Goal: Communication & Community: Answer question/provide support

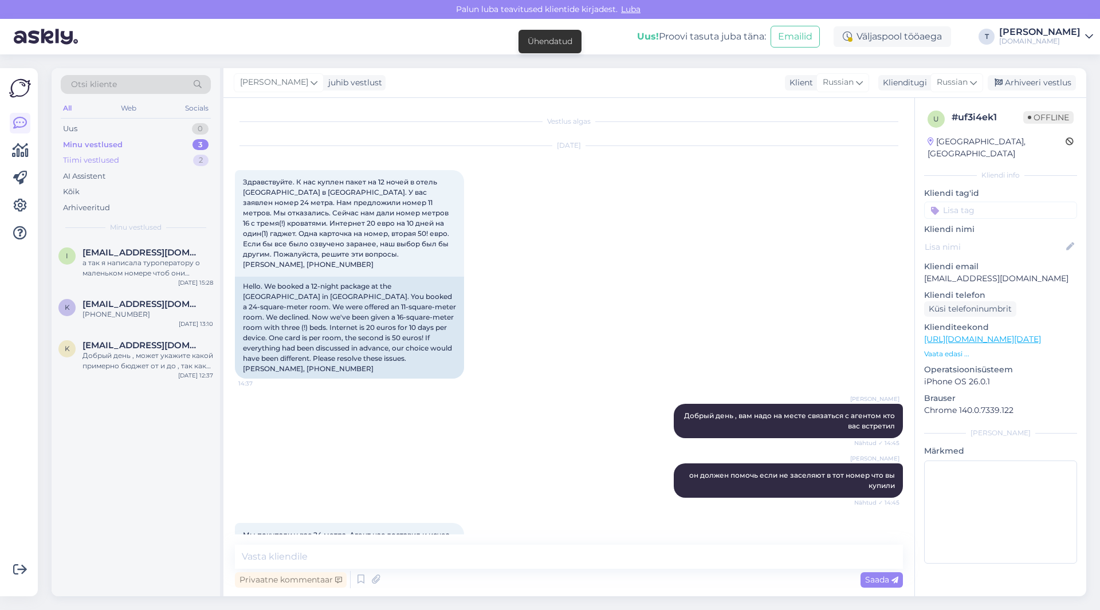
scroll to position [950, 0]
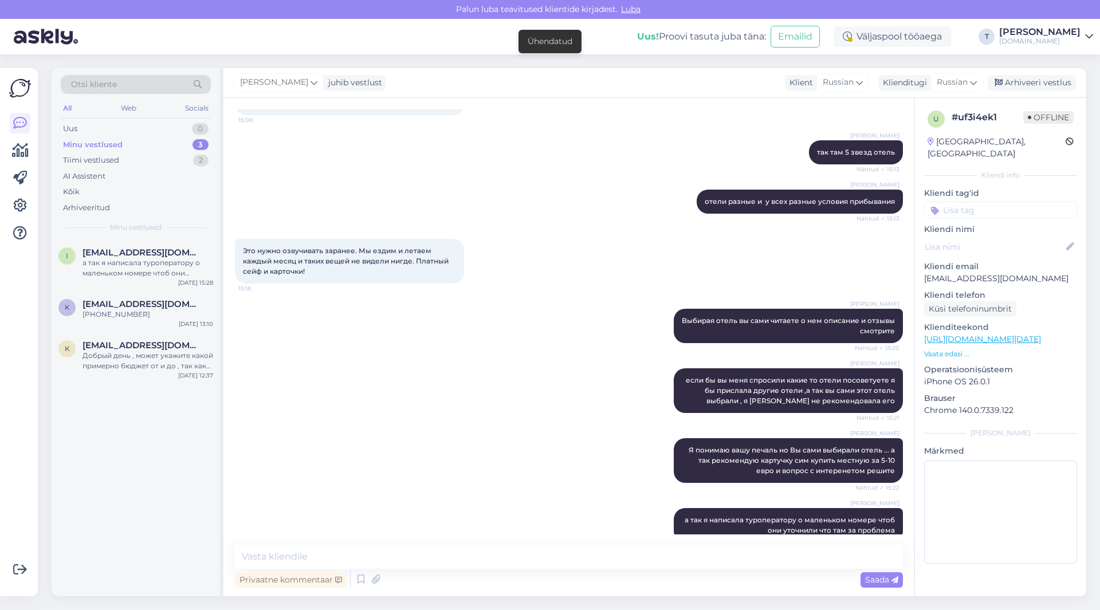
click at [113, 139] on div "Minu vestlused" at bounding box center [93, 144] width 60 height 11
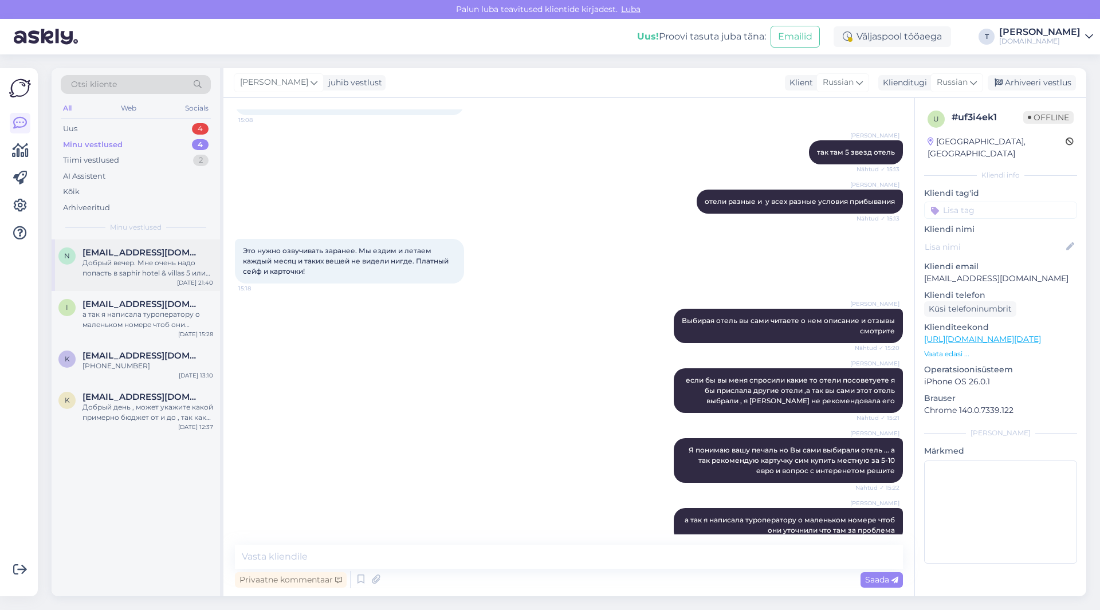
click at [129, 276] on div "Добрый вечер. Мне очень надо попасть в saphir hotel & villas 5 или [DATE]. На 7…" at bounding box center [148, 268] width 131 height 21
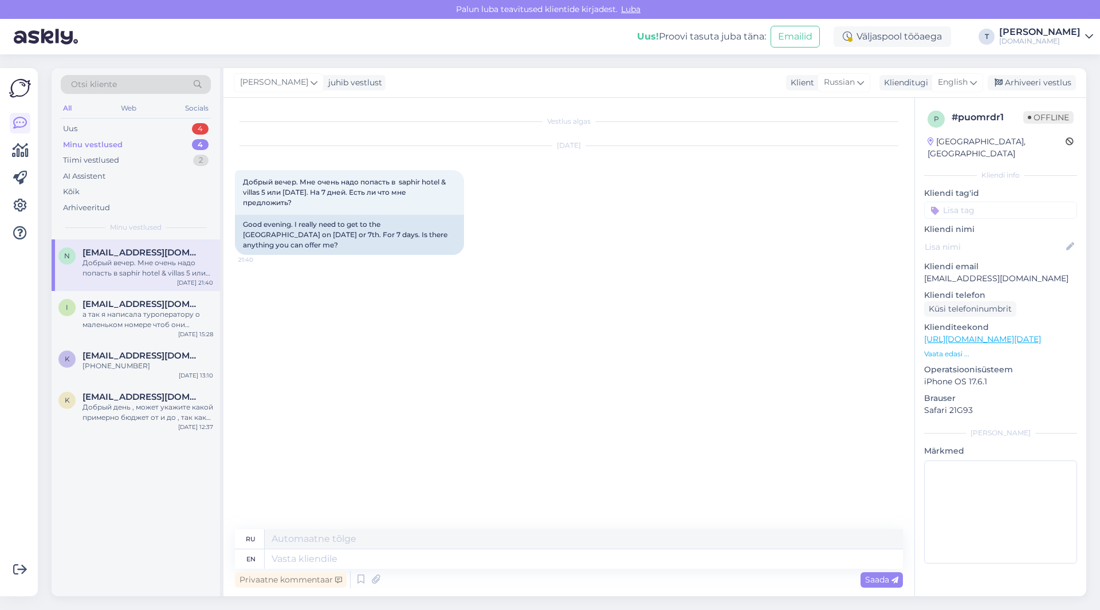
scroll to position [0, 0]
drag, startPoint x: 398, startPoint y: 182, endPoint x: 440, endPoint y: 183, distance: 41.8
click at [440, 183] on span "Добрый вечер. Мне очень надо попасть в saphir hotel & villas 5 или [DATE]. На 7…" at bounding box center [345, 192] width 205 height 29
copy span "saphir hotel"
click at [944, 81] on span "English" at bounding box center [953, 82] width 30 height 13
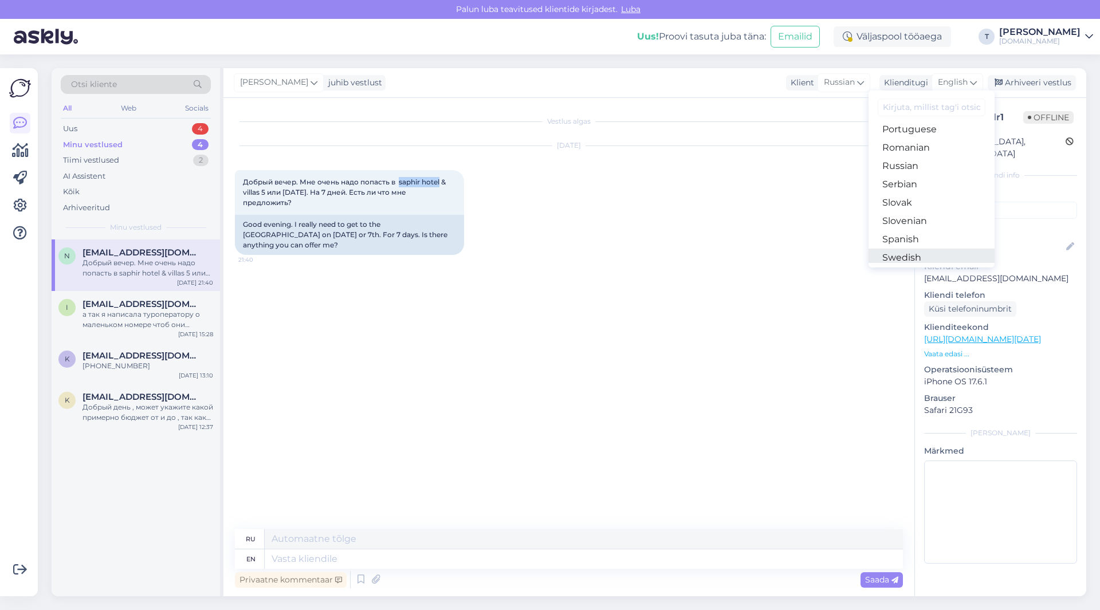
scroll to position [356, 0]
click at [919, 232] on link "Russian" at bounding box center [932, 235] width 126 height 18
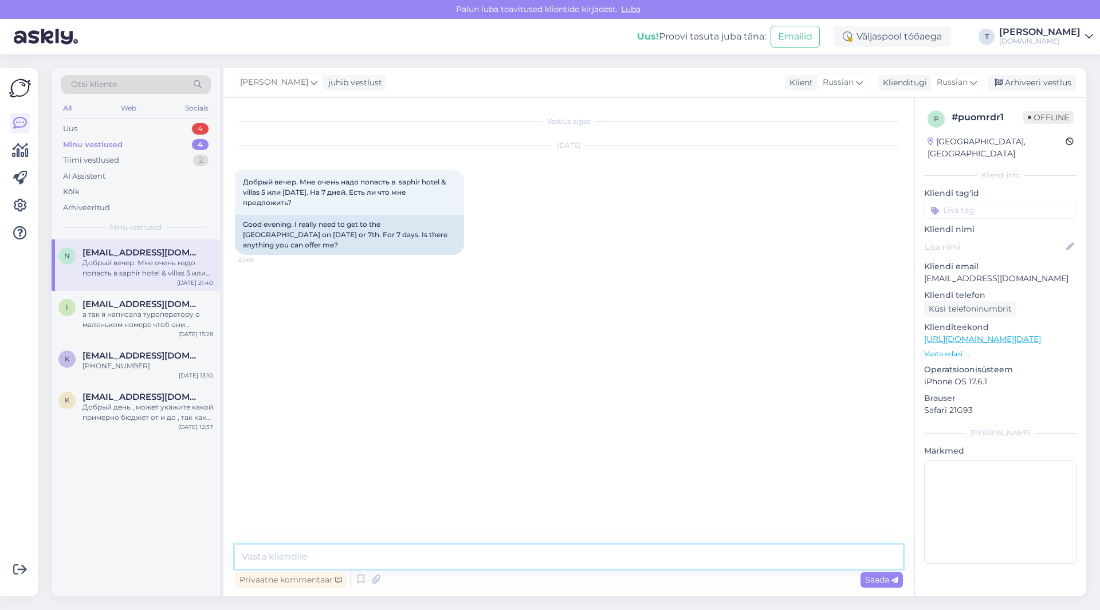
click at [439, 558] on textarea at bounding box center [569, 557] width 668 height 24
type textarea "Доброе утро , распродано именно в это отель уже"
click at [866, 577] on span "Saada" at bounding box center [881, 580] width 33 height 10
click at [142, 318] on div "а так я написала туроператору о маленьком номере чтоб они уточнили что там за п…" at bounding box center [148, 319] width 131 height 21
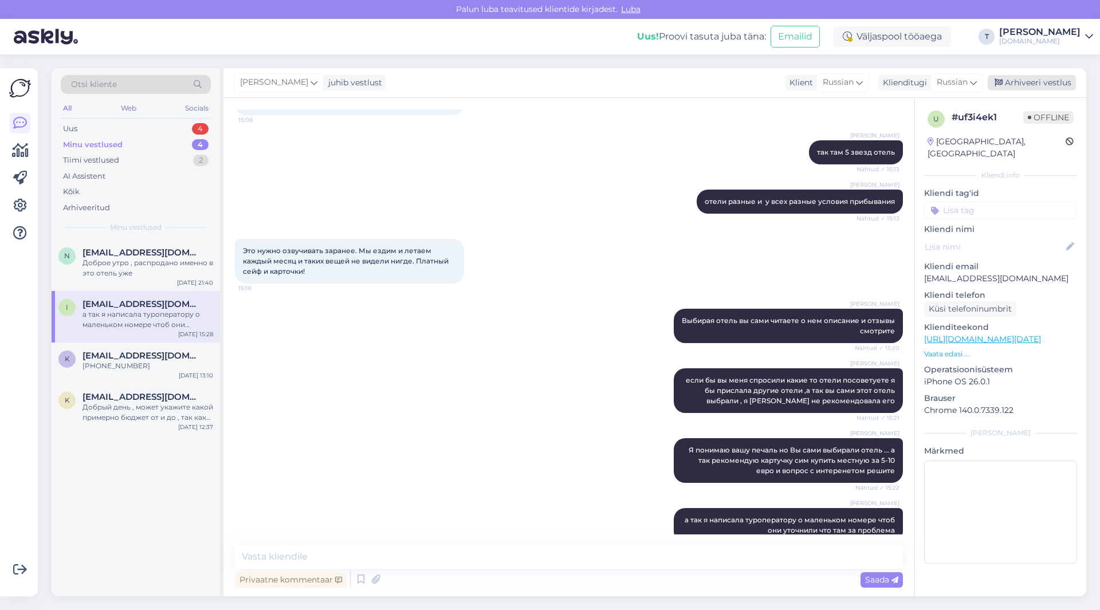
click at [1026, 78] on div "Arhiveeri vestlus" at bounding box center [1032, 82] width 88 height 15
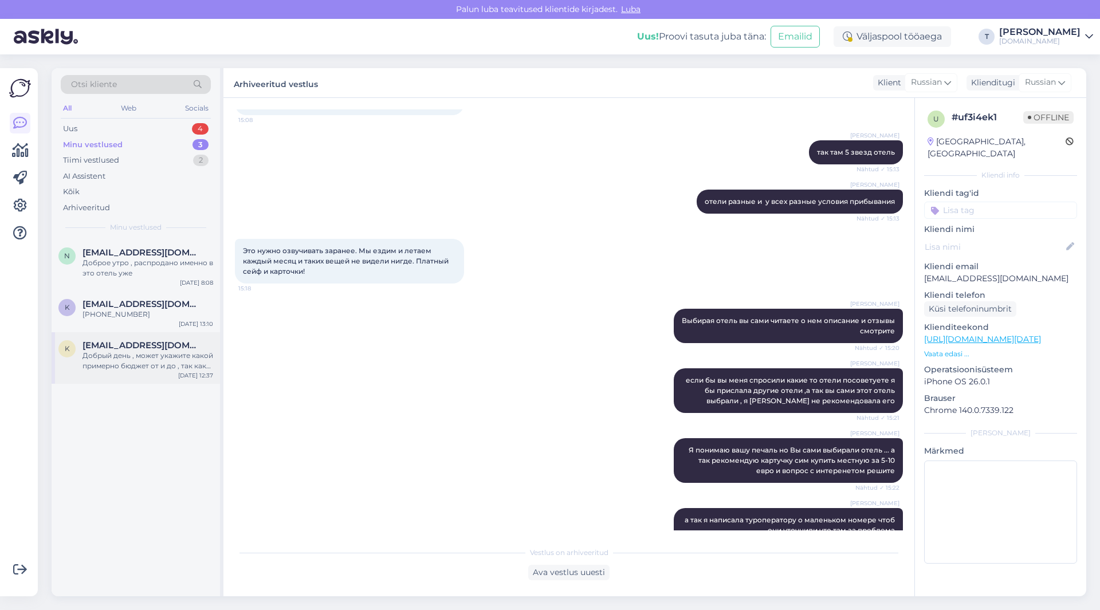
click at [131, 366] on div "Добрый день , может укажите какой примерно бюджет от и до , так как 5* есть оче…" at bounding box center [148, 361] width 131 height 21
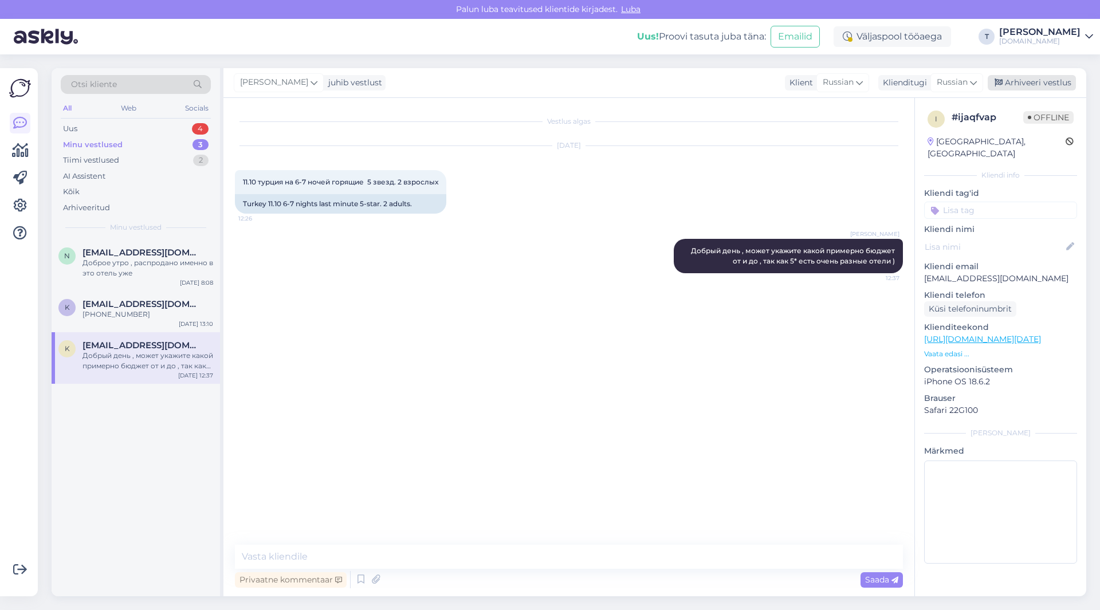
click at [1012, 81] on div "Arhiveeri vestlus" at bounding box center [1032, 82] width 88 height 15
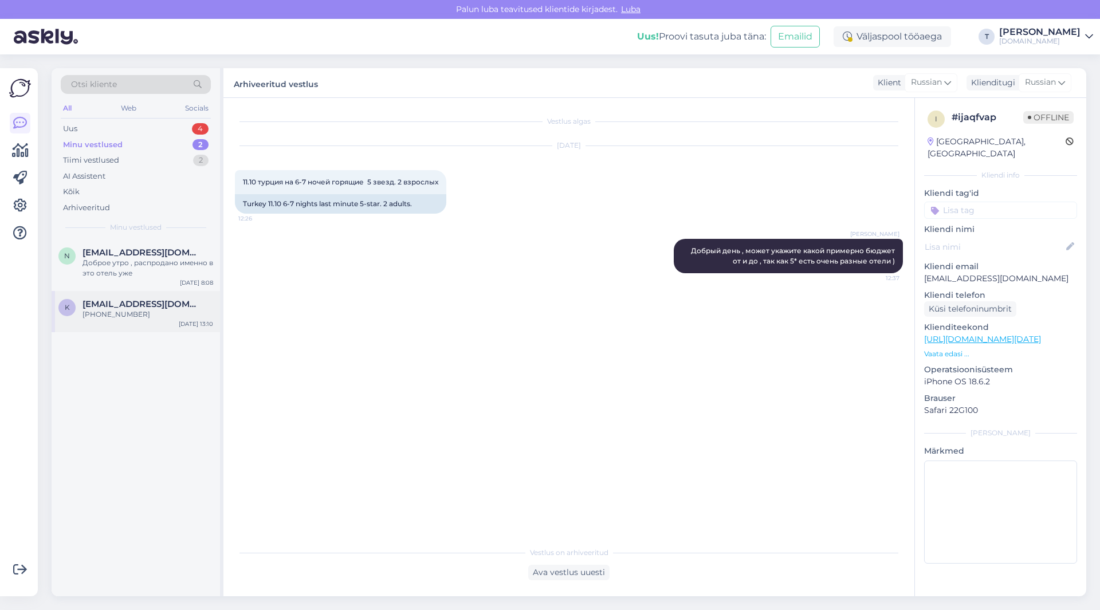
click at [121, 314] on div "[PHONE_NUMBER]" at bounding box center [148, 314] width 131 height 10
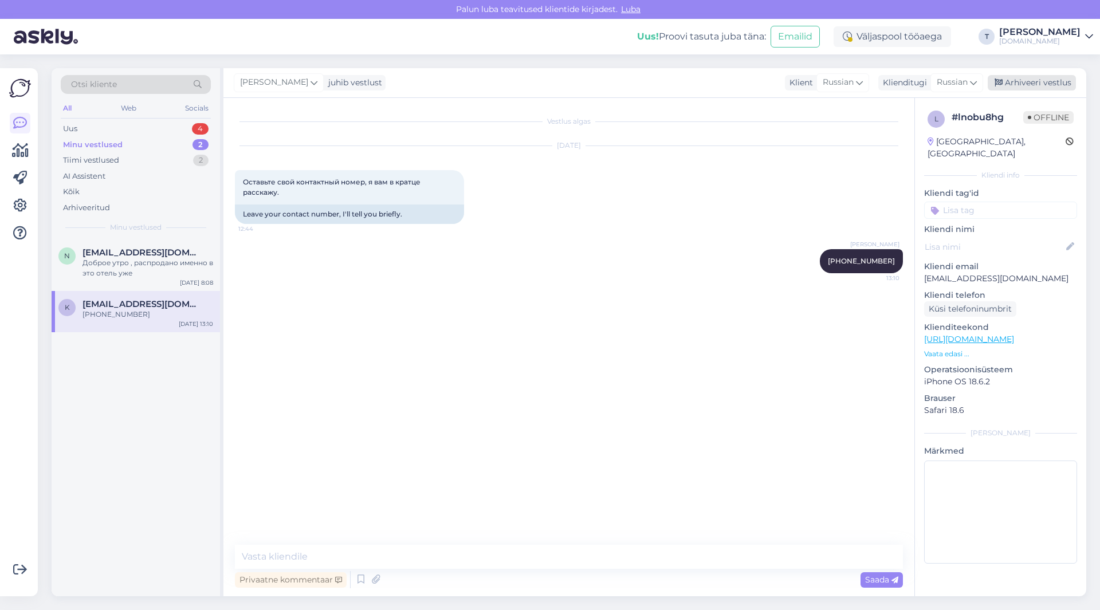
click at [1061, 81] on div "Arhiveeri vestlus" at bounding box center [1032, 82] width 88 height 15
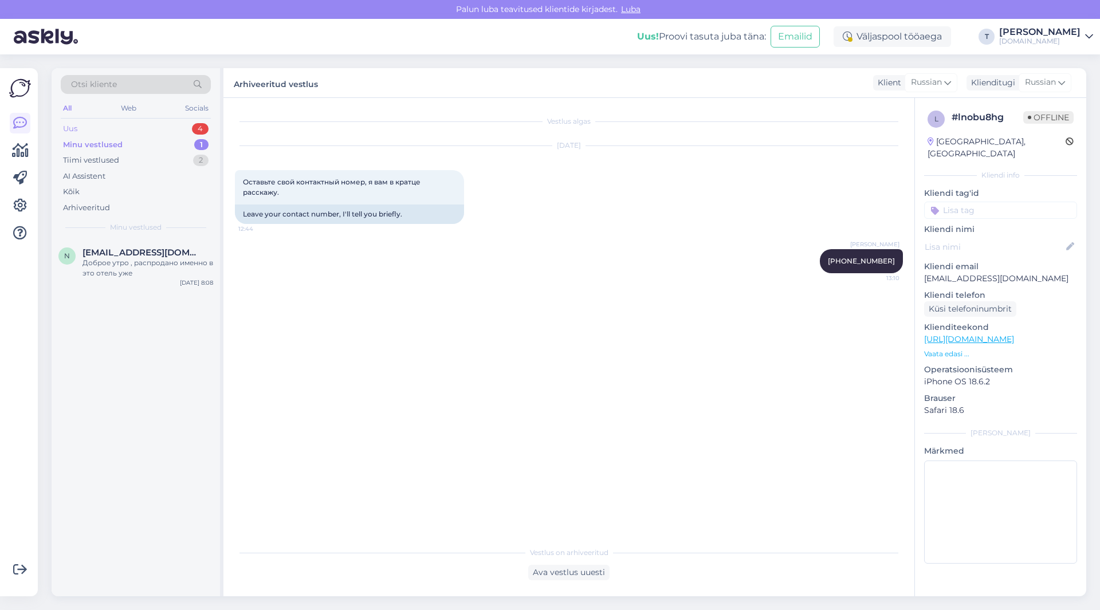
click at [175, 125] on div "Uus 4" at bounding box center [136, 129] width 150 height 16
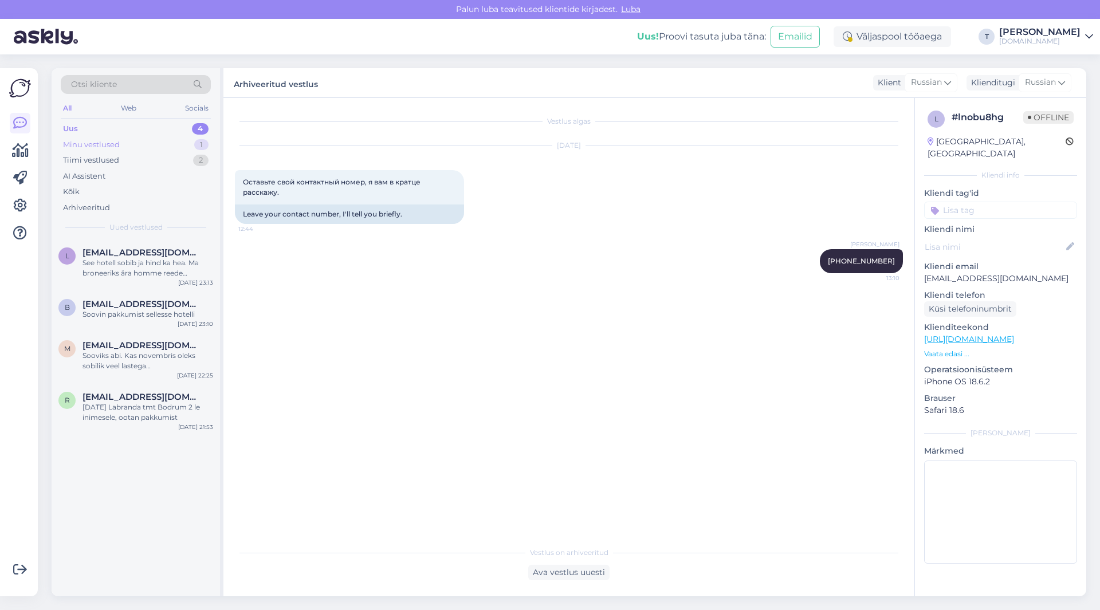
click at [139, 143] on div "Minu vestlused 1" at bounding box center [136, 145] width 150 height 16
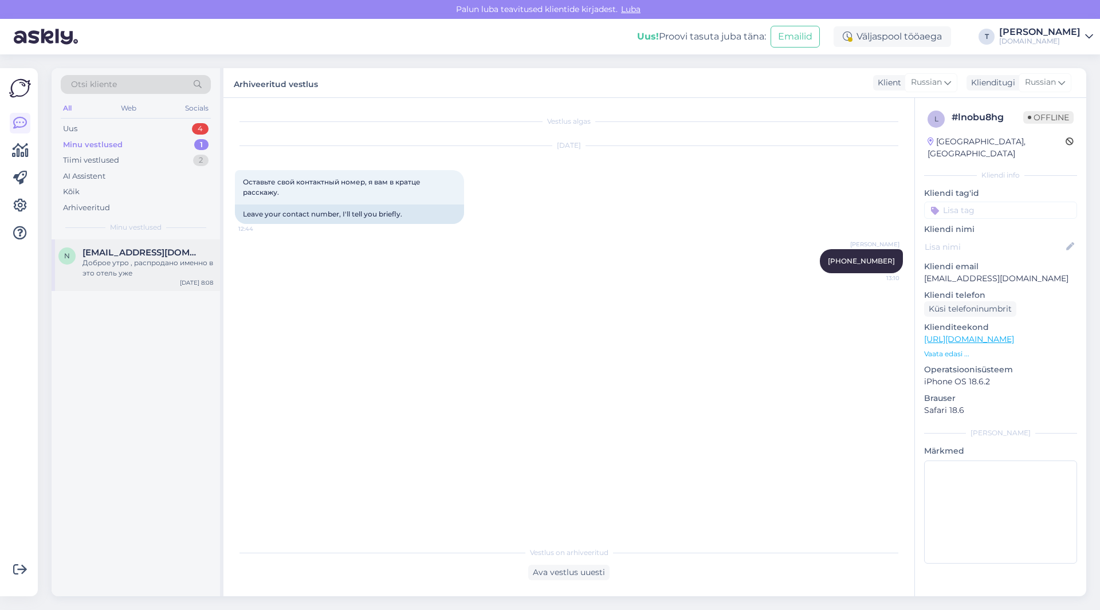
click at [113, 267] on div "Доброе утро , распродано именно в это отель уже" at bounding box center [148, 268] width 131 height 21
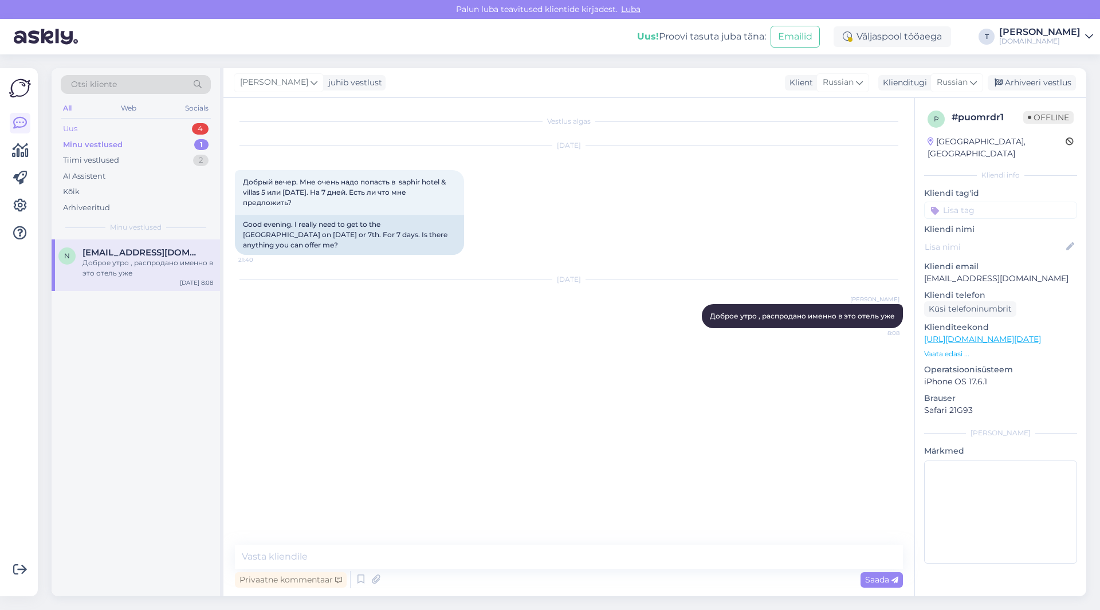
click at [170, 121] on div "Uus 4" at bounding box center [136, 129] width 150 height 16
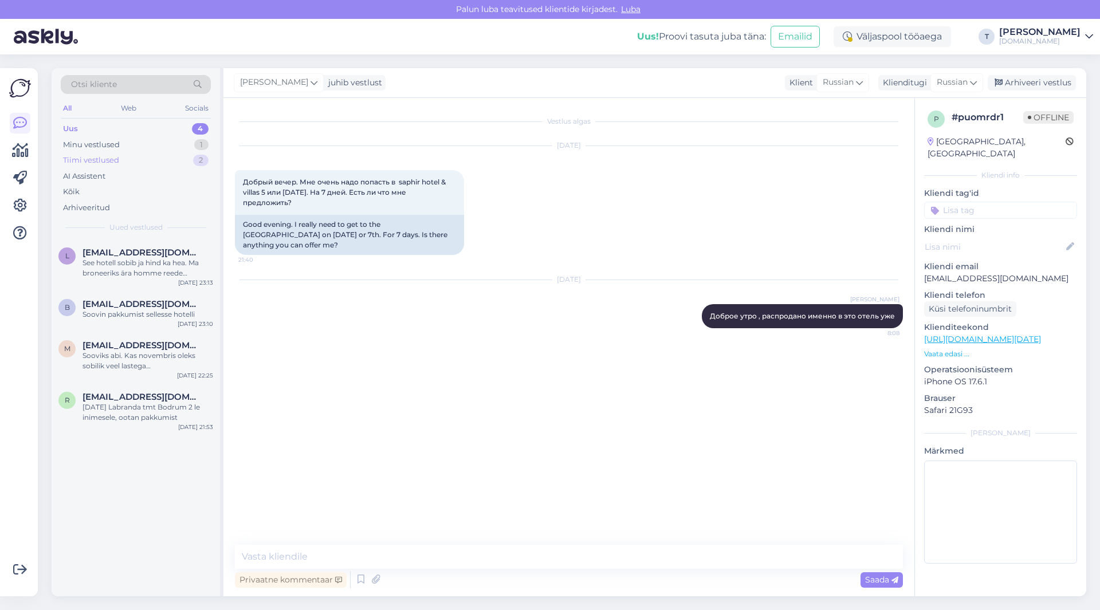
click at [154, 154] on div "Tiimi vestlused 2" at bounding box center [136, 160] width 150 height 16
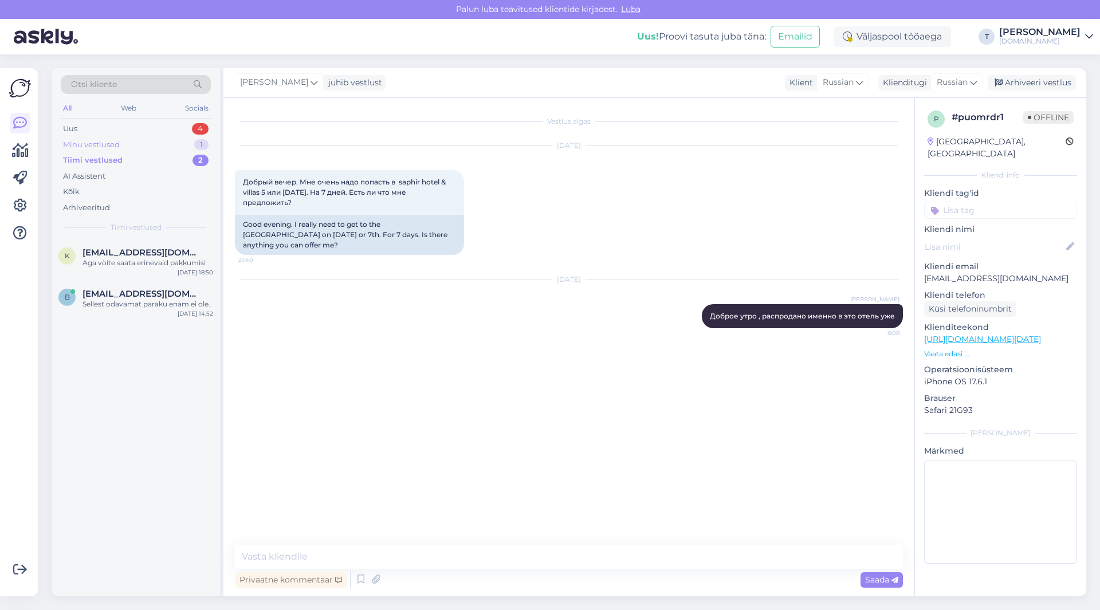
click at [154, 146] on div "Minu vestlused 1" at bounding box center [136, 145] width 150 height 16
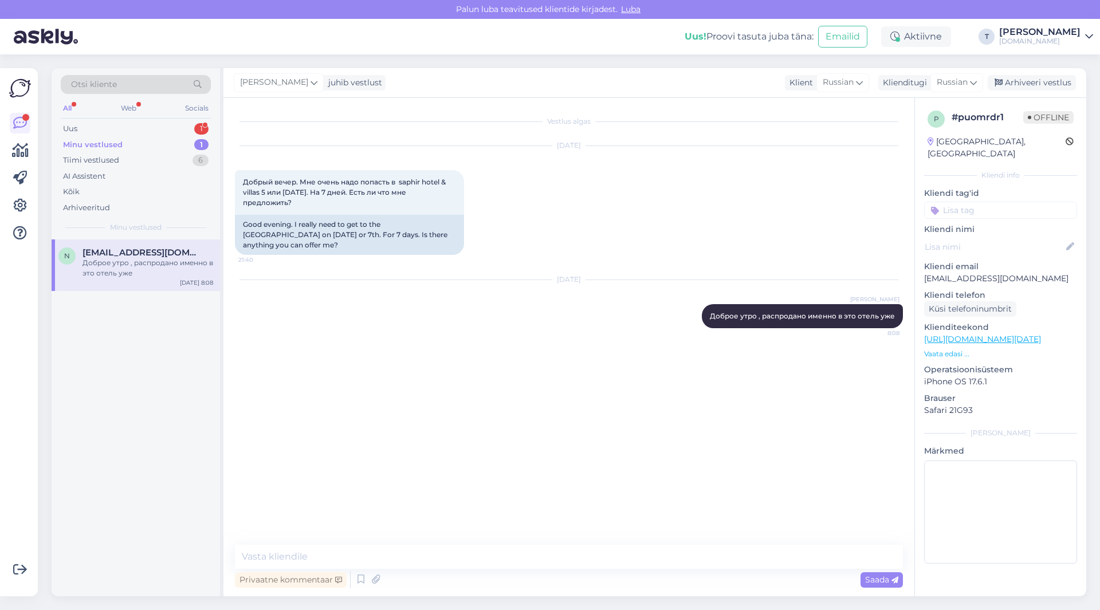
click at [126, 259] on div "Доброе утро , распродано именно в это отель уже" at bounding box center [148, 268] width 131 height 21
click at [124, 127] on div "Uus 1" at bounding box center [136, 129] width 150 height 16
click at [126, 144] on div "Minu vestlused 1" at bounding box center [136, 145] width 150 height 16
click at [559, 557] on textarea at bounding box center [569, 557] width 668 height 24
type textarea "D"
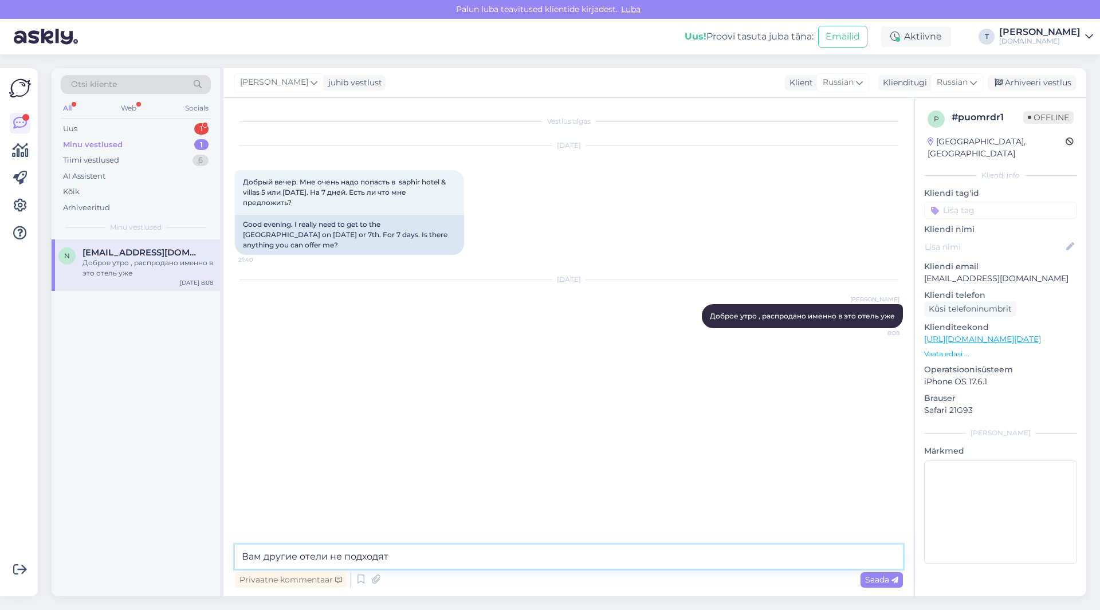
type textarea "Вам другие отели не подходят?"
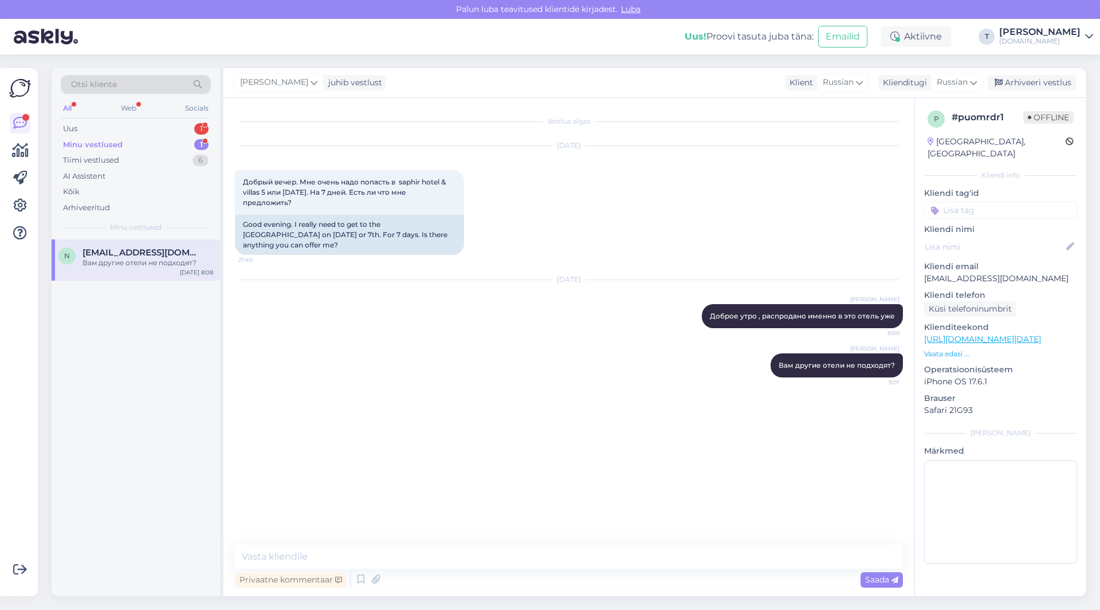
click at [168, 141] on div "Minu vestlused 1" at bounding box center [136, 145] width 150 height 16
click at [134, 162] on div "Tiimi vestlused 6" at bounding box center [136, 160] width 150 height 16
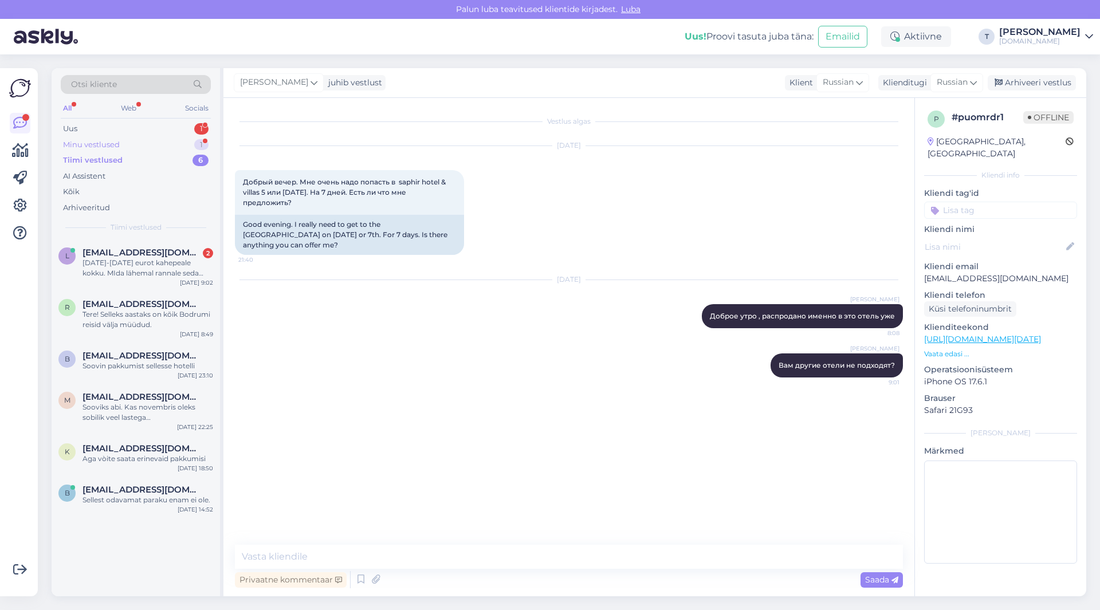
click at [158, 147] on div "Minu vestlused 1" at bounding box center [136, 145] width 150 height 16
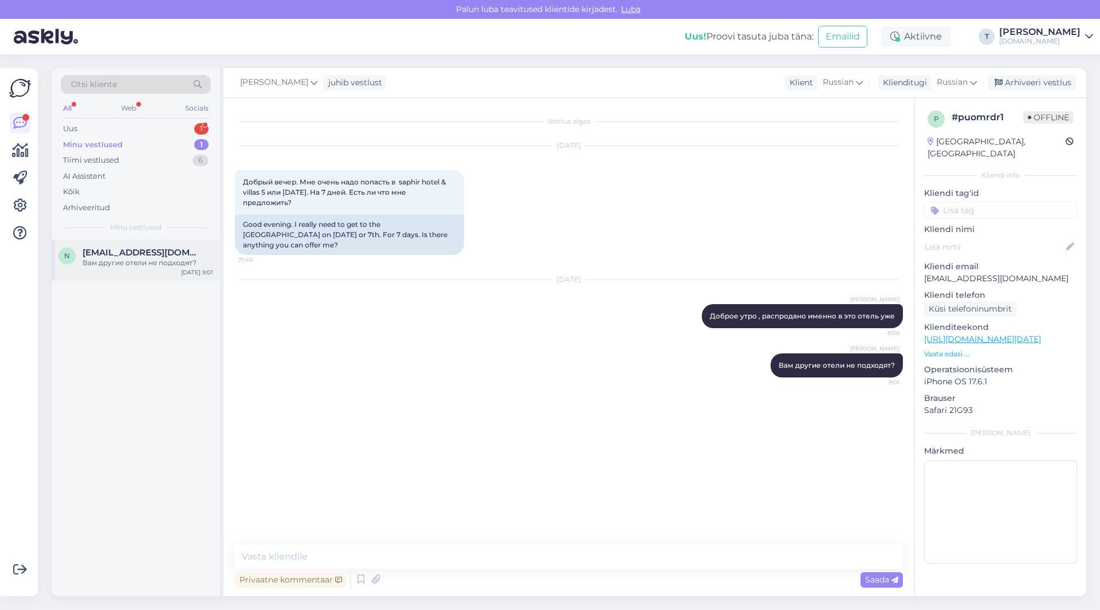
click at [151, 249] on span "[EMAIL_ADDRESS][DOMAIN_NAME]" at bounding box center [142, 253] width 119 height 10
click at [169, 128] on div "Uus 2" at bounding box center [136, 129] width 150 height 16
click at [158, 254] on span "[PERSON_NAME]" at bounding box center [120, 253] width 75 height 10
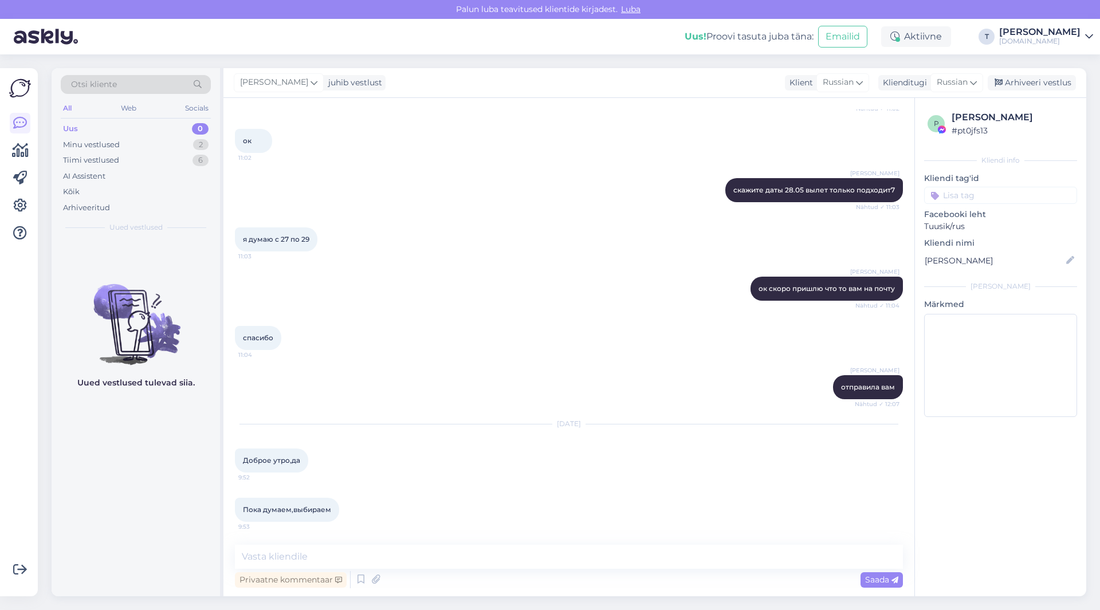
scroll to position [668, 0]
click at [161, 138] on div "Minu vestlused 2" at bounding box center [136, 145] width 150 height 16
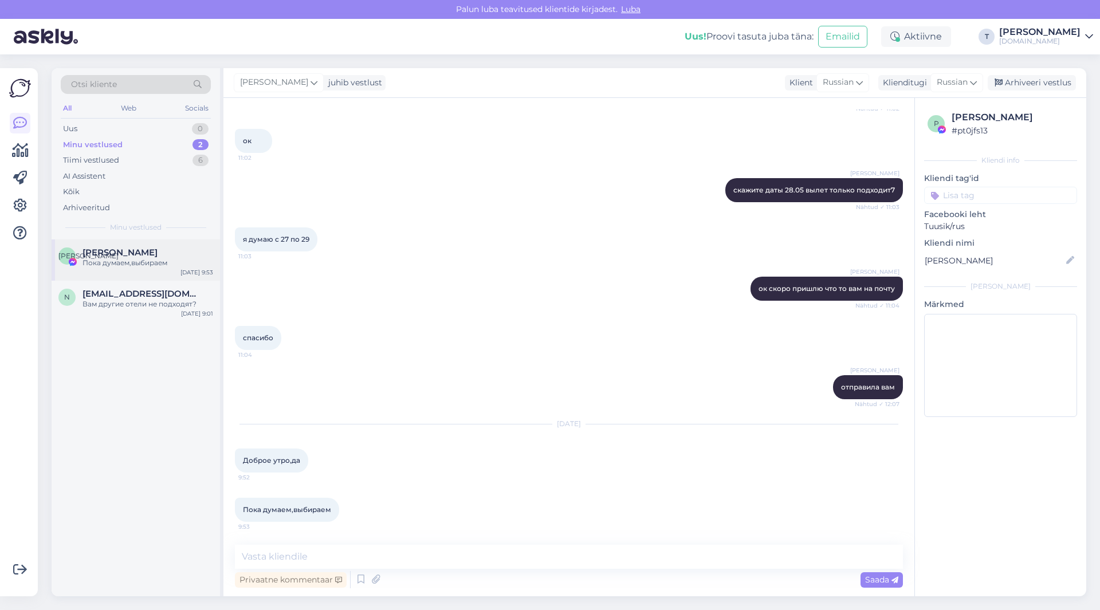
click at [129, 256] on span "[PERSON_NAME]" at bounding box center [120, 253] width 75 height 10
click at [129, 301] on div "Вам другие отели не подходят?" at bounding box center [148, 304] width 131 height 10
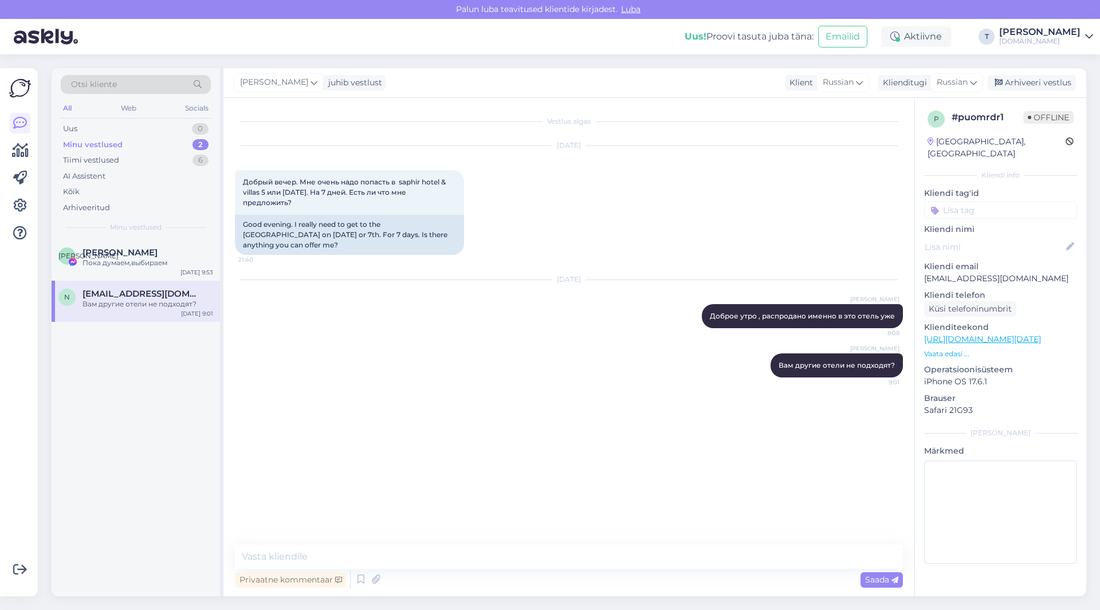
scroll to position [0, 0]
click at [129, 262] on div "Пока думаем,выбираем" at bounding box center [148, 263] width 131 height 10
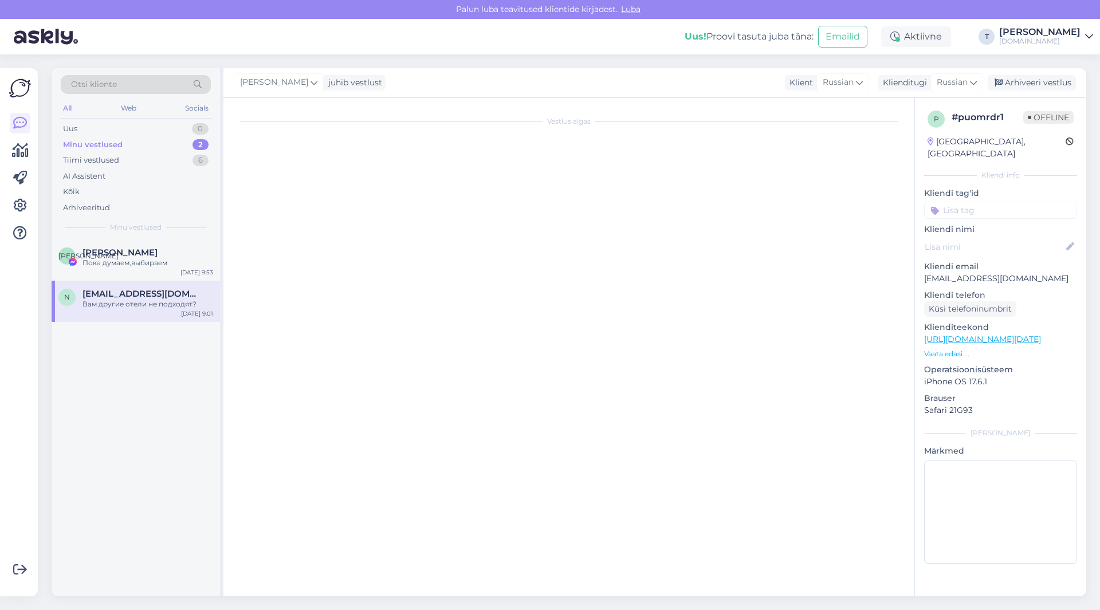
scroll to position [668, 0]
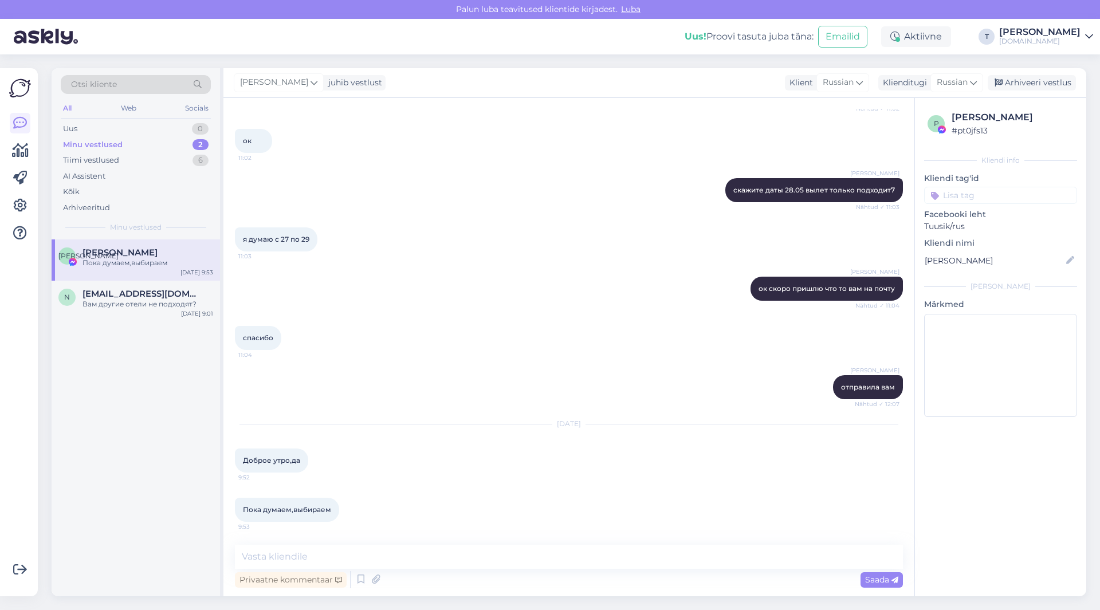
click at [123, 143] on div "Minu vestlused 2" at bounding box center [136, 145] width 150 height 16
click at [127, 157] on div "Tiimi vestlused 6" at bounding box center [136, 160] width 150 height 16
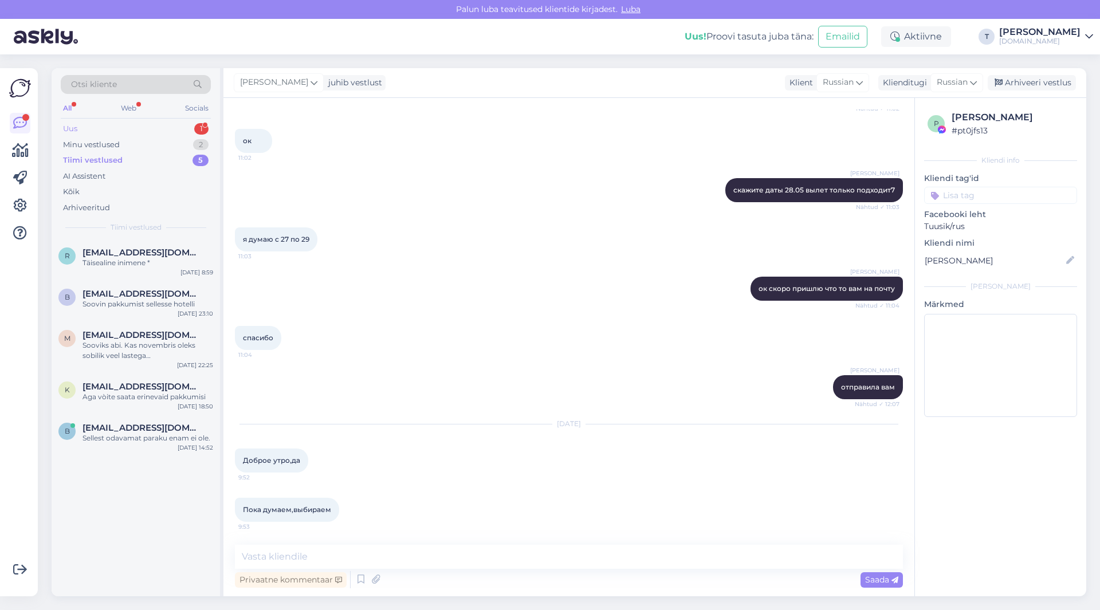
click at [141, 128] on div "Uus 1" at bounding box center [136, 129] width 150 height 16
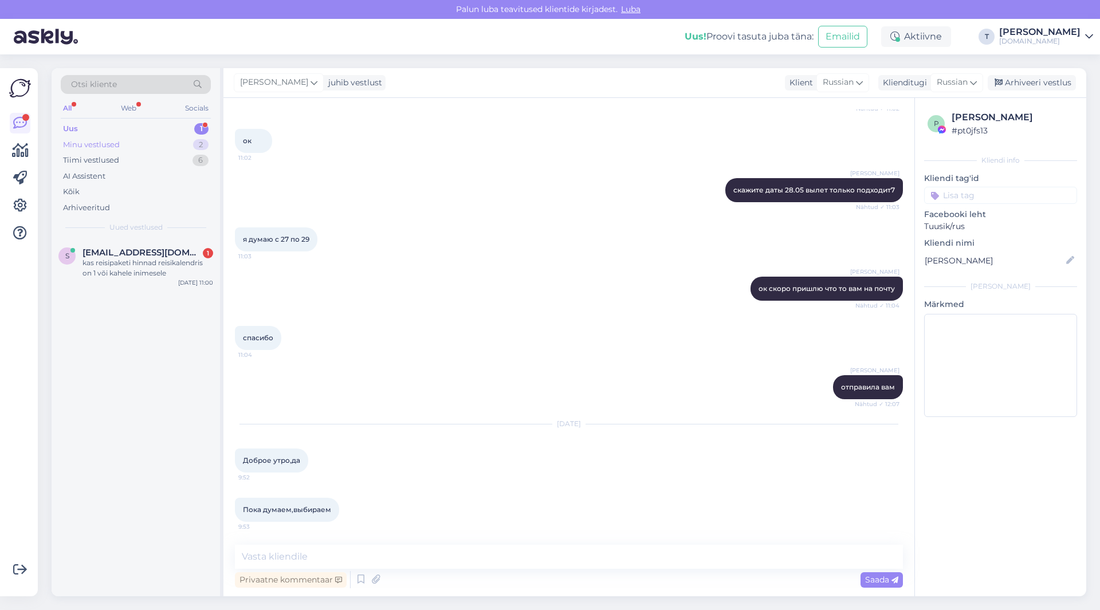
click at [136, 137] on div "Minu vestlused 2" at bounding box center [136, 145] width 150 height 16
click at [162, 125] on div "Uus 1" at bounding box center [136, 129] width 150 height 16
click at [157, 127] on div "Uus 2" at bounding box center [136, 129] width 150 height 16
click at [130, 269] on div "Tere! Kas Rixos Premium Seagate hotellis saab mängida padelit? [GEOGRAPHIC_DATA]" at bounding box center [148, 268] width 131 height 21
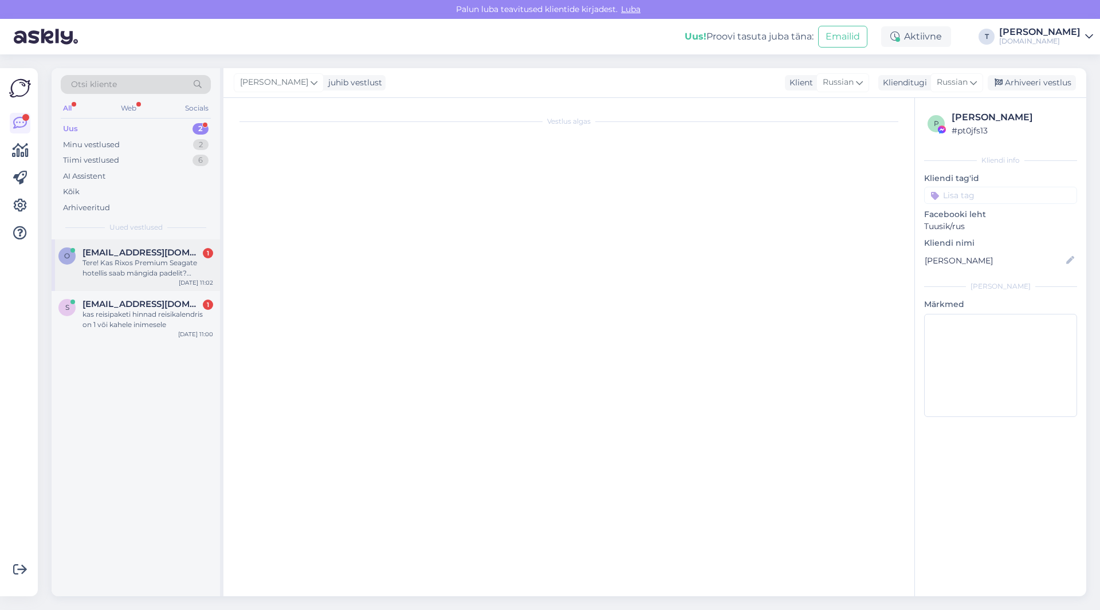
scroll to position [0, 0]
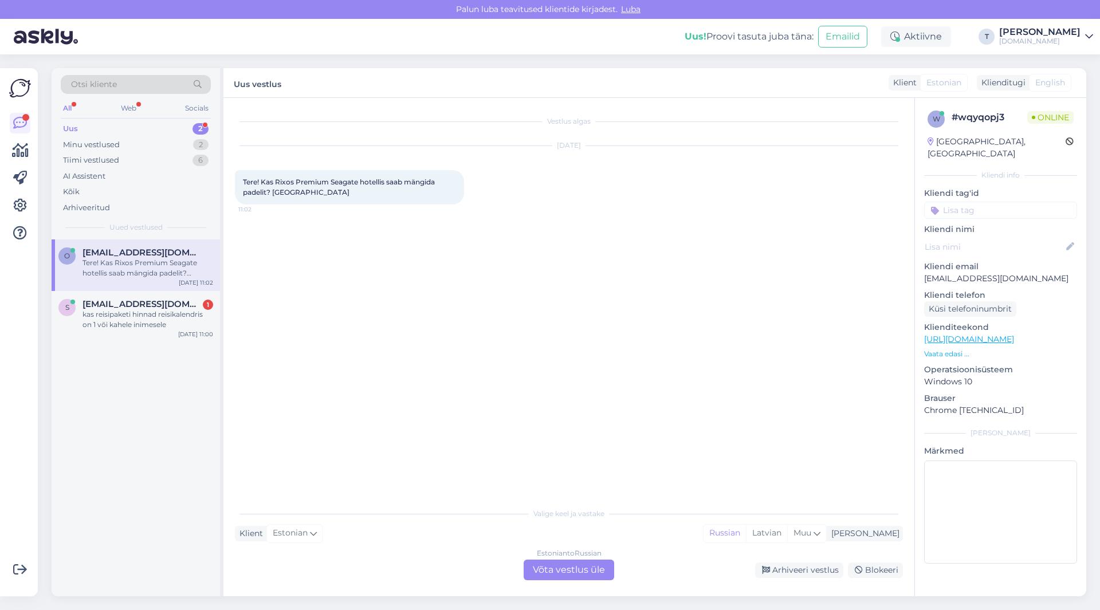
click at [977, 273] on p "[EMAIL_ADDRESS][DOMAIN_NAME]" at bounding box center [1000, 279] width 153 height 12
copy p "[EMAIL_ADDRESS][DOMAIN_NAME]"
click at [938, 349] on p "Vaata edasi ..." at bounding box center [1000, 354] width 153 height 10
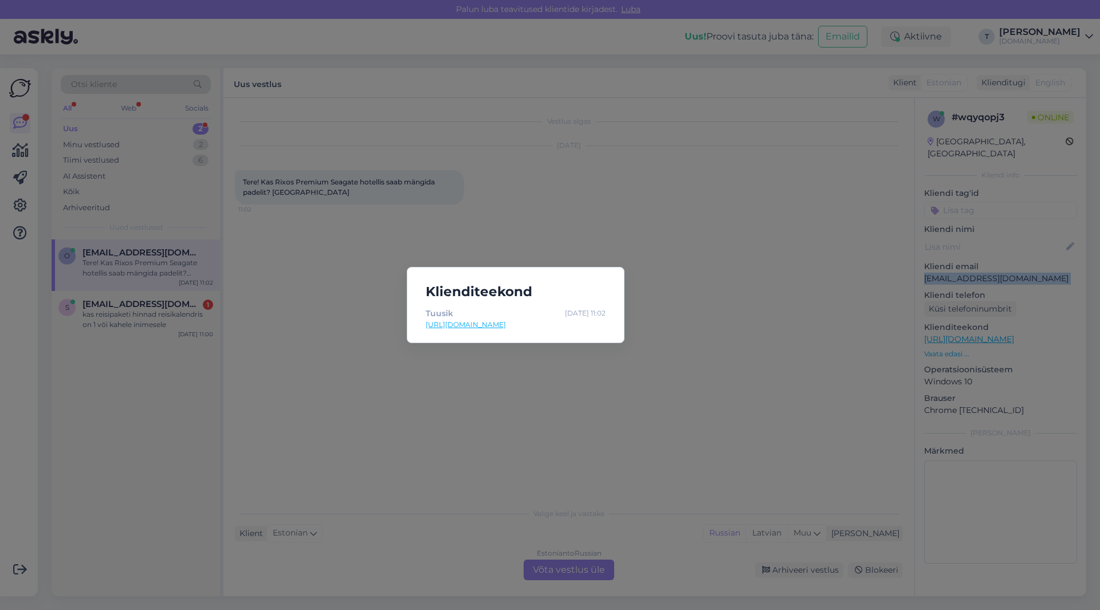
click at [501, 324] on link "[URL][DOMAIN_NAME]" at bounding box center [516, 325] width 180 height 10
click at [789, 297] on div "Klienditeekond Tuusik [DATE] 11:02 [URL][DOMAIN_NAME]" at bounding box center [550, 305] width 1100 height 610
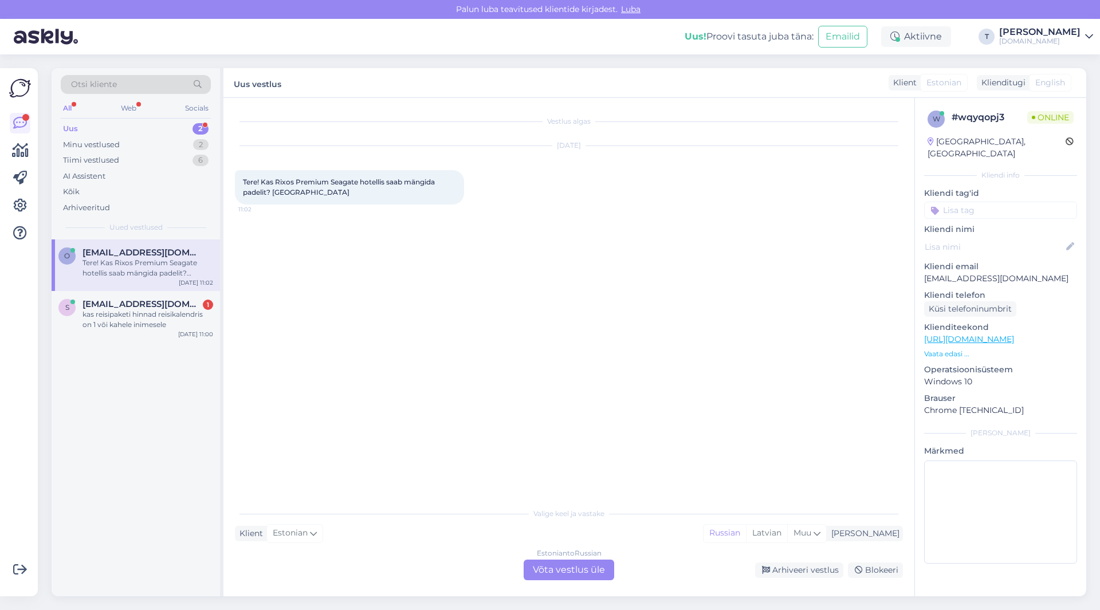
click at [137, 131] on div "Uus 2" at bounding box center [136, 129] width 150 height 16
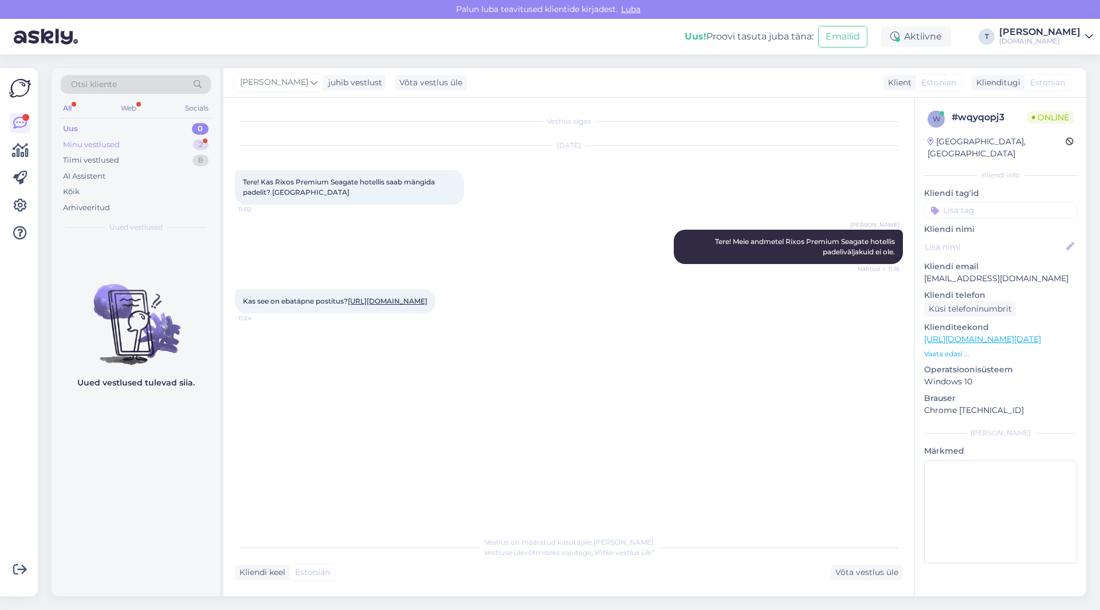
click at [161, 142] on div "Minu vestlused 2" at bounding box center [136, 145] width 150 height 16
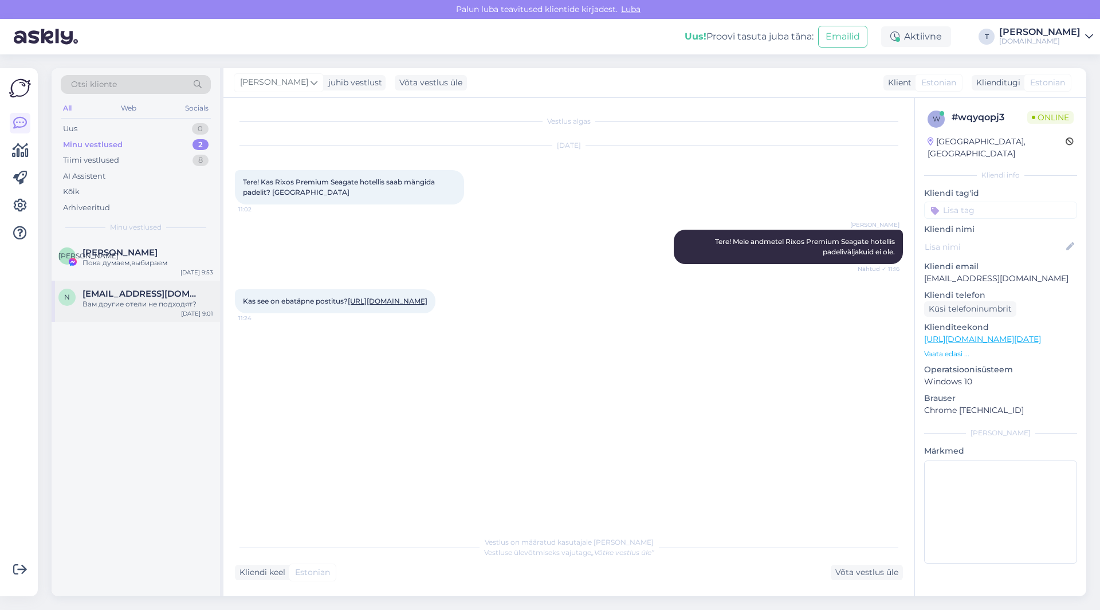
click at [118, 302] on div "Вам другие отели не подходят?" at bounding box center [148, 304] width 131 height 10
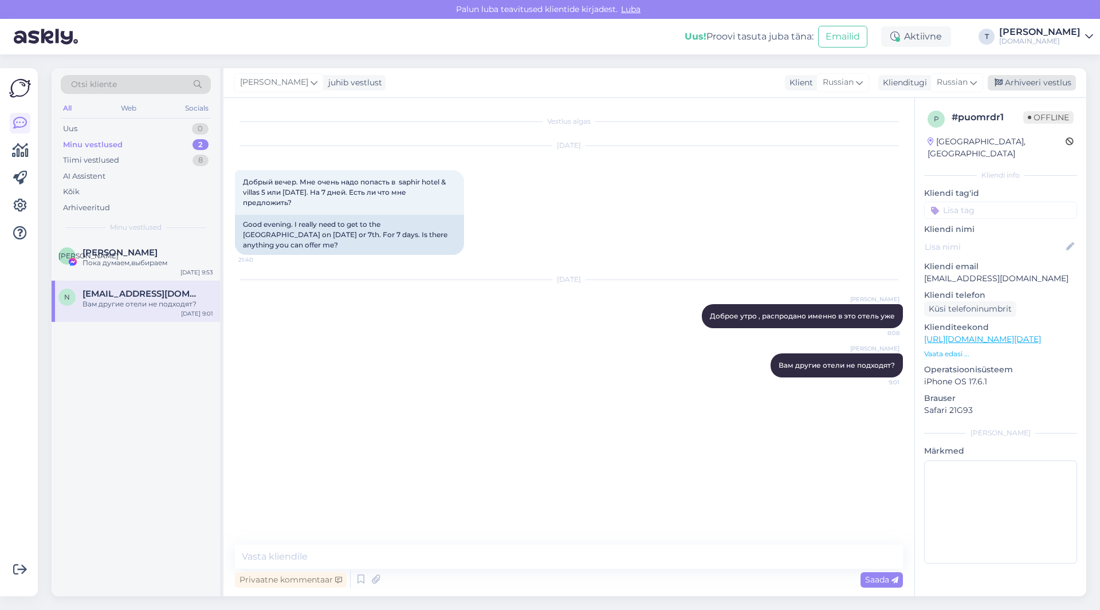
click at [1030, 79] on div "Arhiveeri vestlus" at bounding box center [1032, 82] width 88 height 15
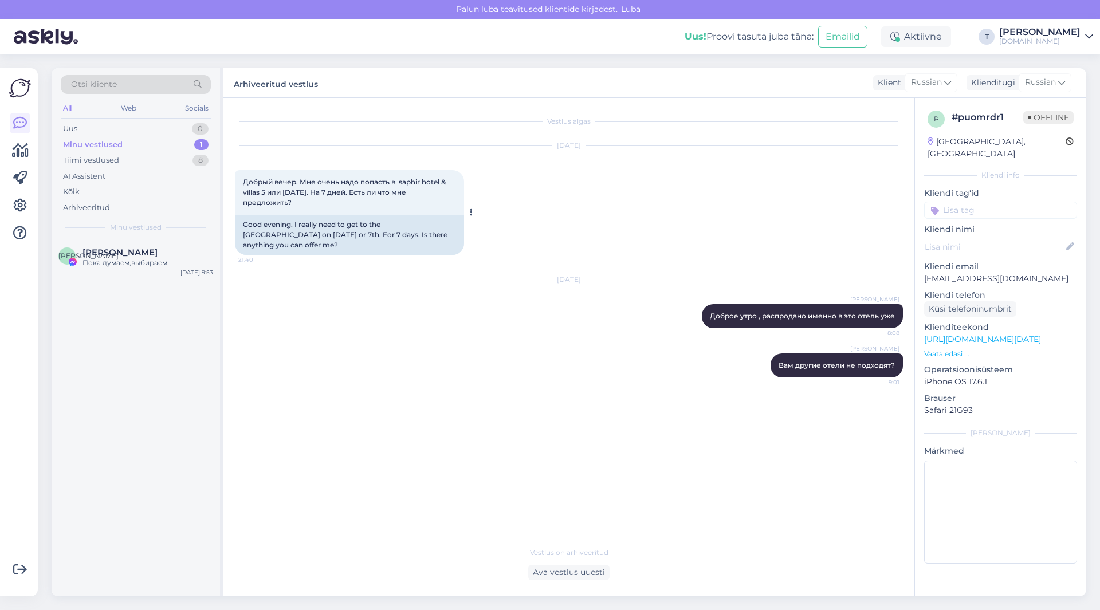
click at [299, 205] on div "Добрый вечер. Мне очень надо попасть в saphir hotel & villas 5 или [DATE]. На 7…" at bounding box center [349, 192] width 229 height 45
click at [976, 273] on p "[EMAIL_ADDRESS][DOMAIN_NAME]" at bounding box center [1000, 279] width 153 height 12
copy p "[EMAIL_ADDRESS][DOMAIN_NAME]"
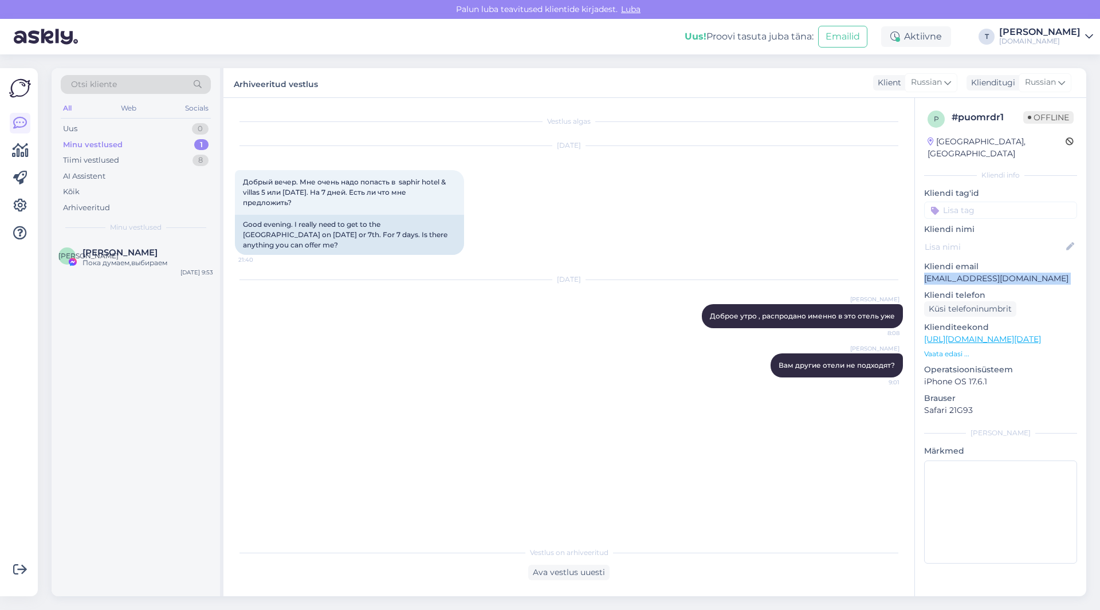
drag, startPoint x: 310, startPoint y: 205, endPoint x: 234, endPoint y: 181, distance: 79.9
click at [234, 181] on div "Vestlus algas [DATE] Добрый вечер. Мне очень надо попасть в saphir hotel & vill…" at bounding box center [568, 347] width 691 height 498
copy span "Добрый вечер. Мне очень надо попасть в saphir hotel & villas 5 или [DATE]. На 7…"
